Goal: Check status: Check status

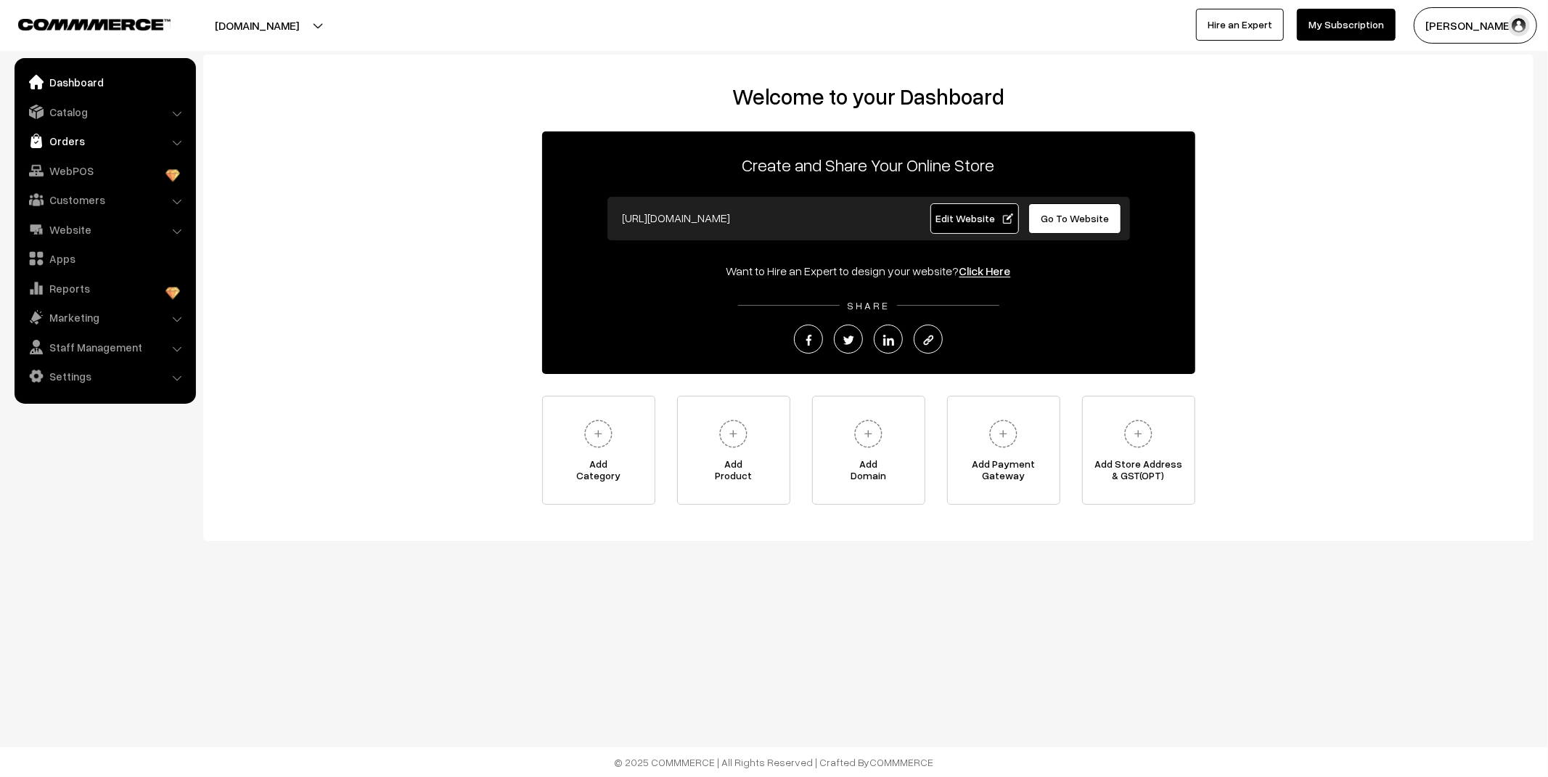
click at [67, 144] on link "Orders" at bounding box center [104, 141] width 173 height 26
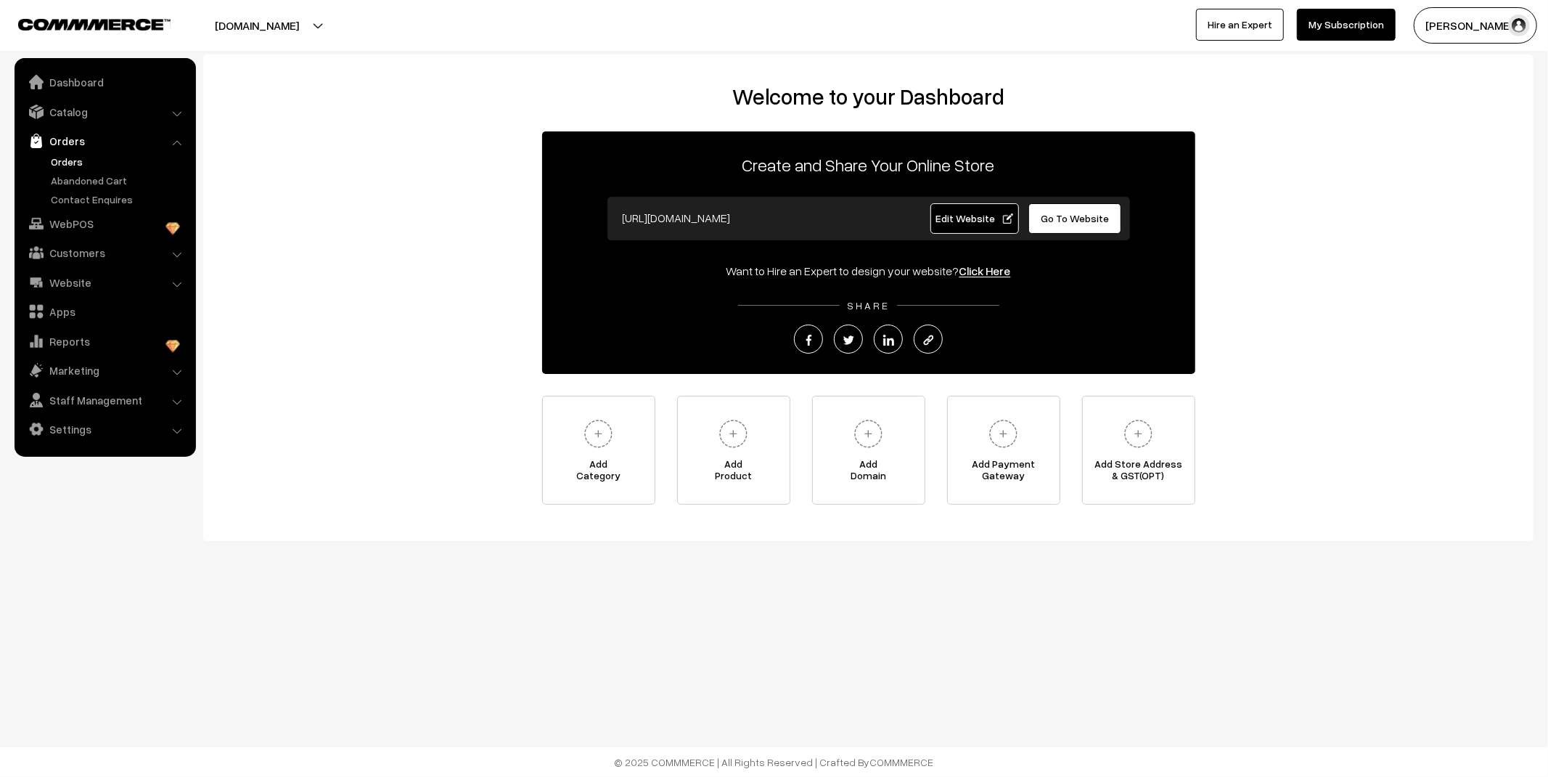
click at [75, 167] on link "Orders" at bounding box center [119, 161] width 144 height 15
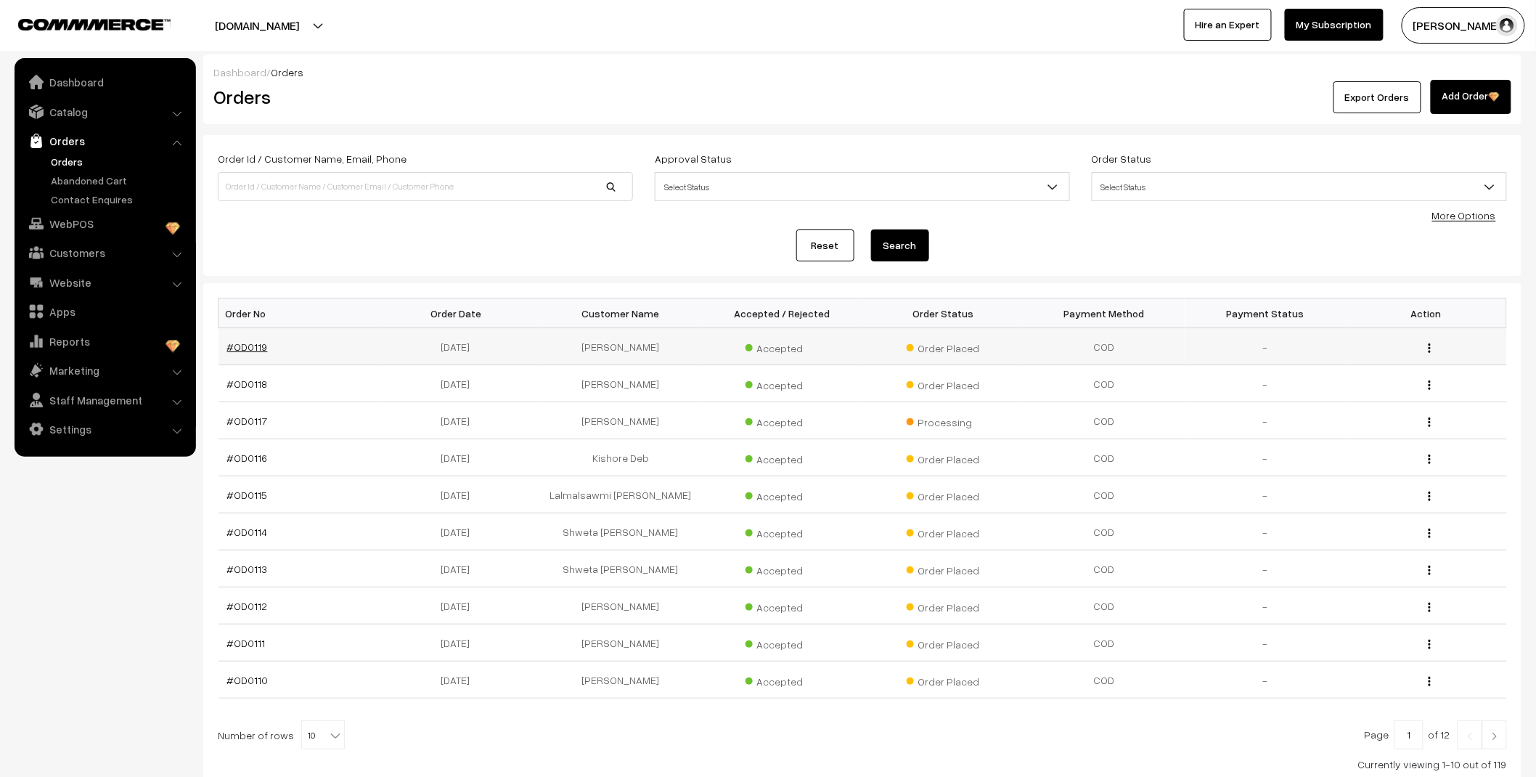
click at [255, 343] on link "#OD0119" at bounding box center [247, 346] width 41 height 12
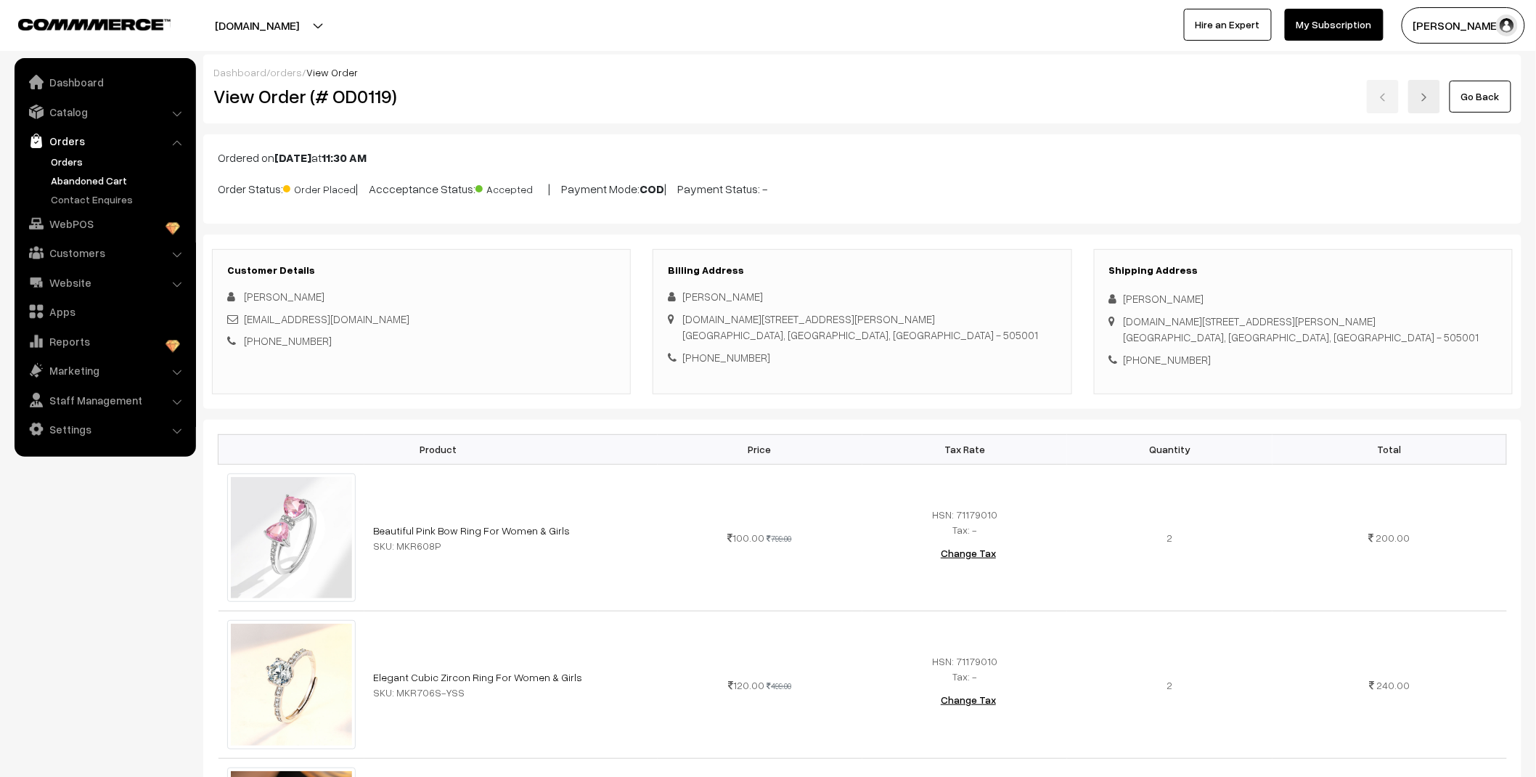
click at [75, 179] on link "Abandoned Cart" at bounding box center [119, 180] width 144 height 15
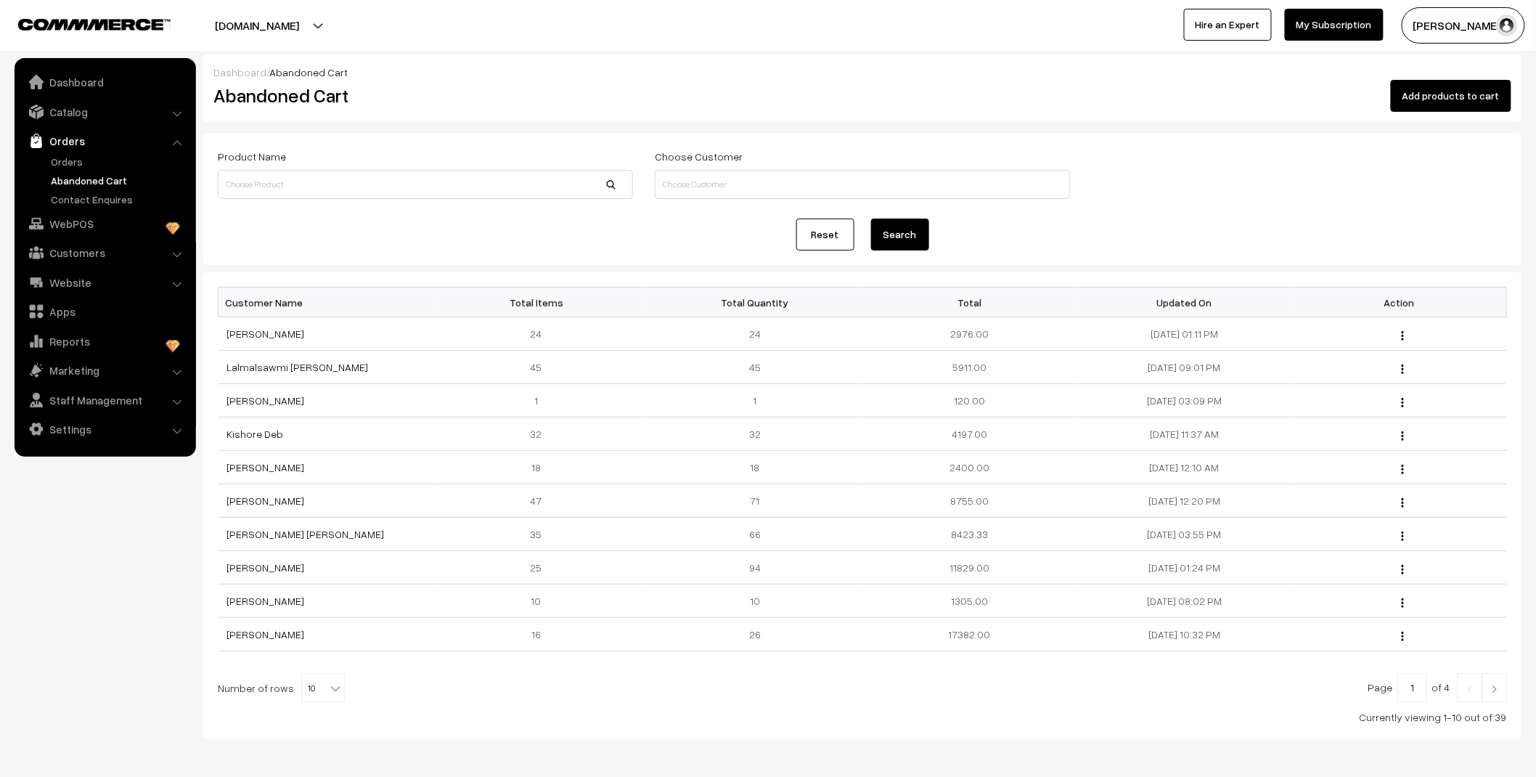
click at [70, 160] on link "Orders" at bounding box center [119, 161] width 144 height 15
